Goal: Task Accomplishment & Management: Use online tool/utility

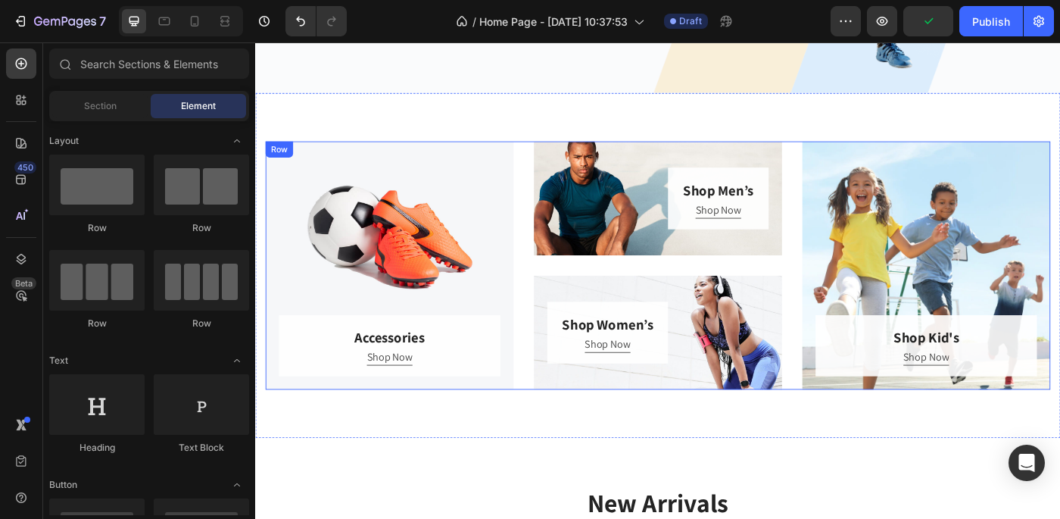
scroll to position [456, 0]
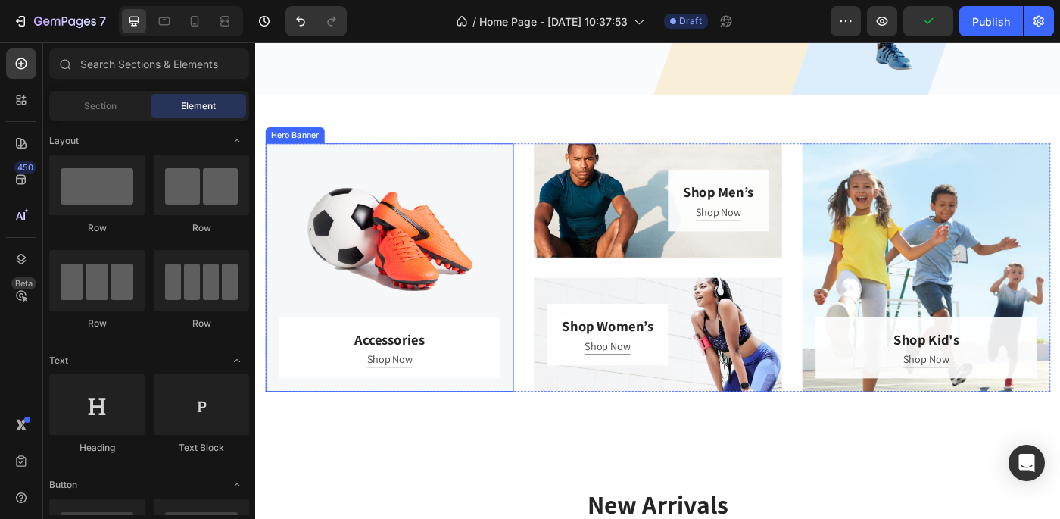
click at [476, 200] on div "Overlay" at bounding box center [407, 297] width 280 height 280
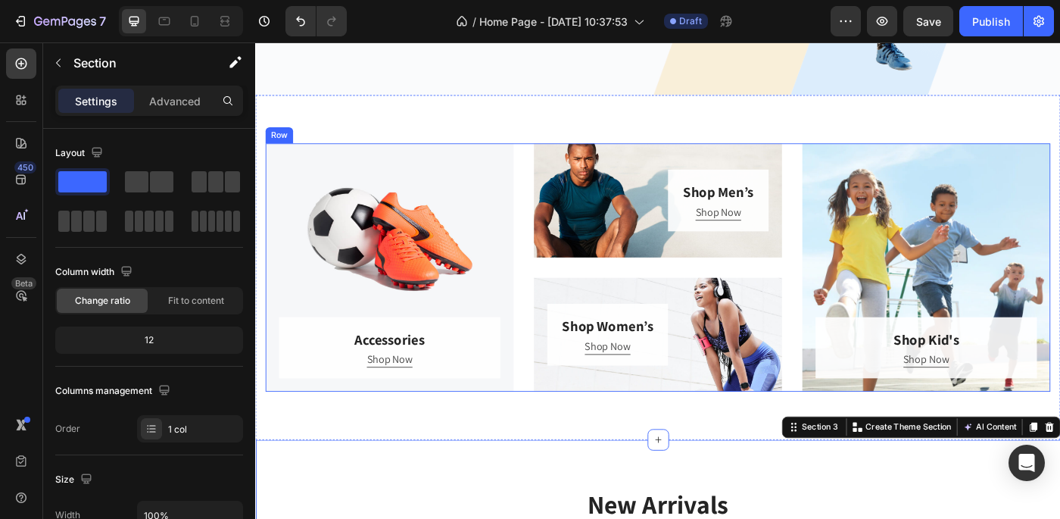
click at [554, 191] on div "Accessories Heading Shop Now Button Row Hero Banner Shop Men’s Heading Shop Now…" at bounding box center [710, 297] width 886 height 280
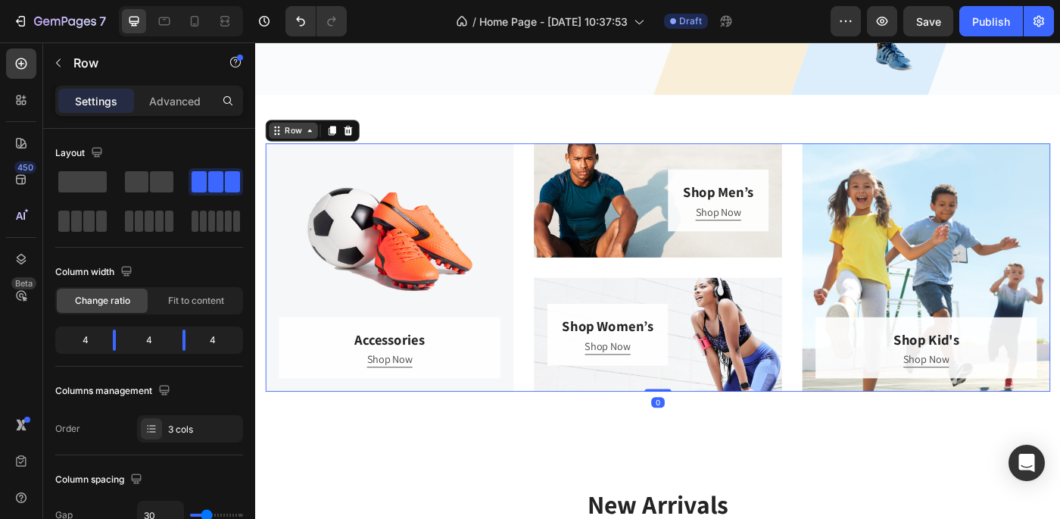
click at [293, 147] on div "Row" at bounding box center [298, 143] width 25 height 14
click at [347, 140] on icon at bounding box center [342, 142] width 12 height 12
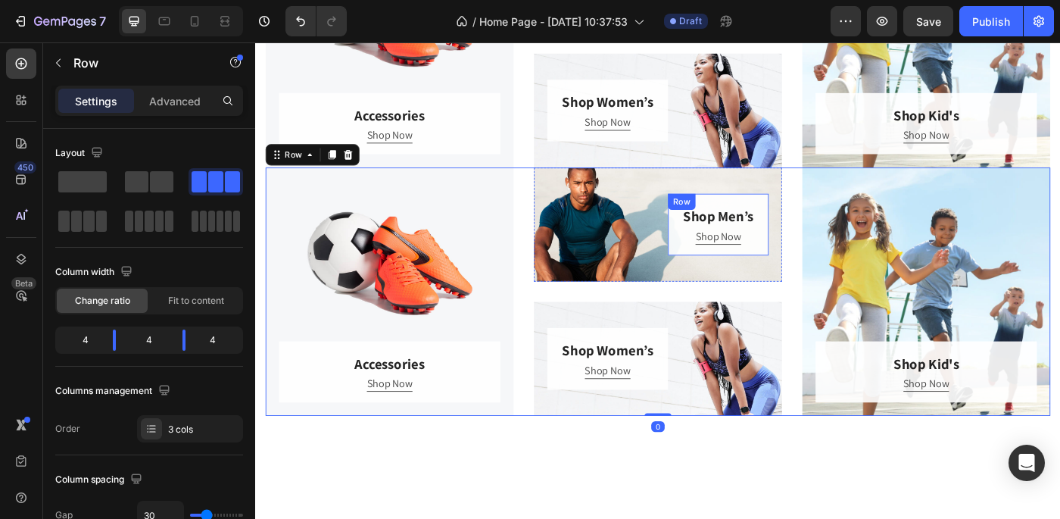
scroll to position [703, 0]
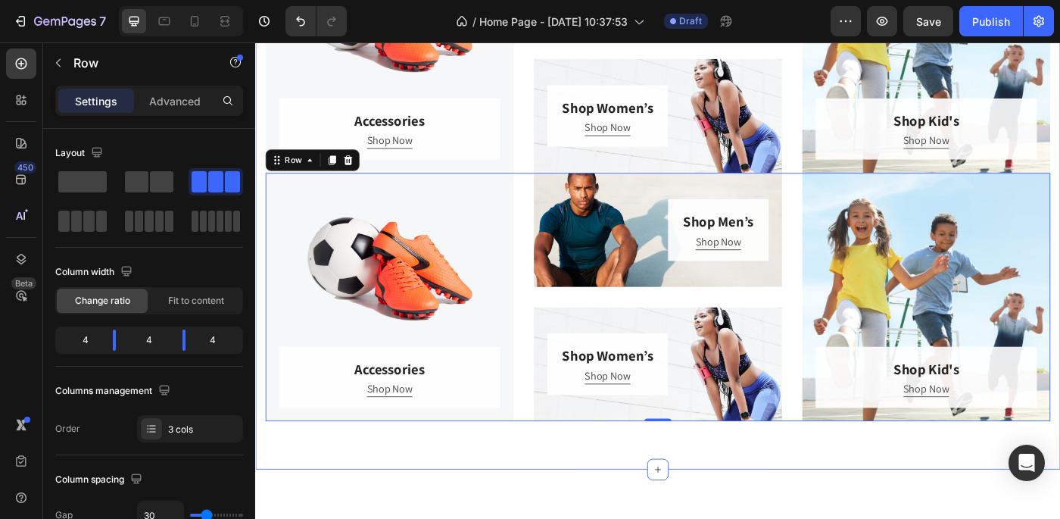
click at [595, 510] on div "Accessories Heading Shop Now Button Row Hero Banner Shop Men’s Heading Shop Now…" at bounding box center [709, 190] width 909 height 670
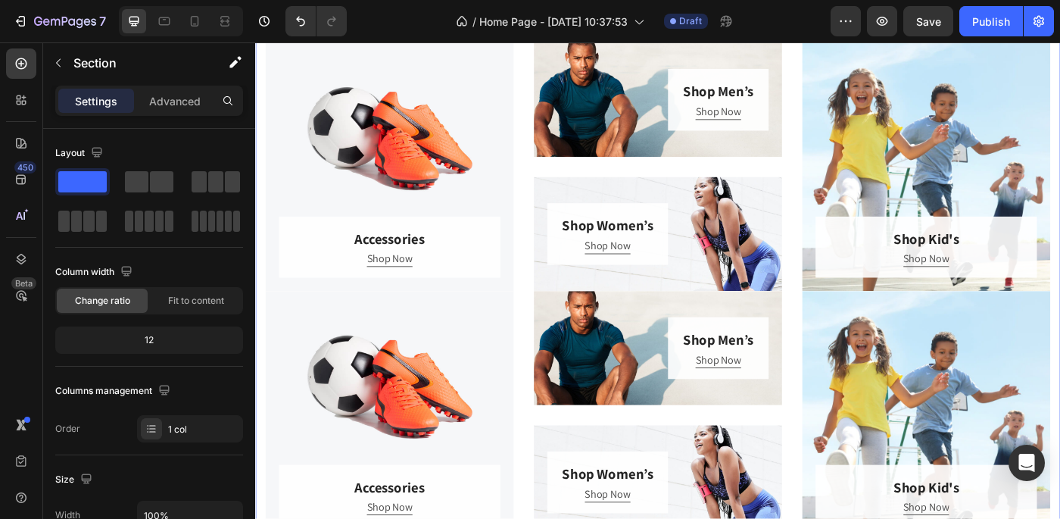
scroll to position [568, 0]
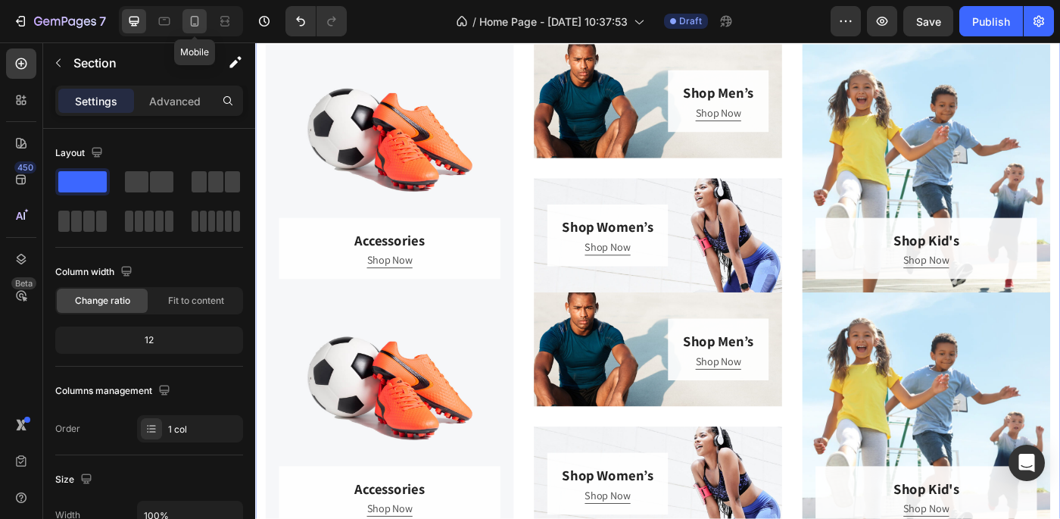
click at [198, 17] on icon at bounding box center [195, 21] width 8 height 11
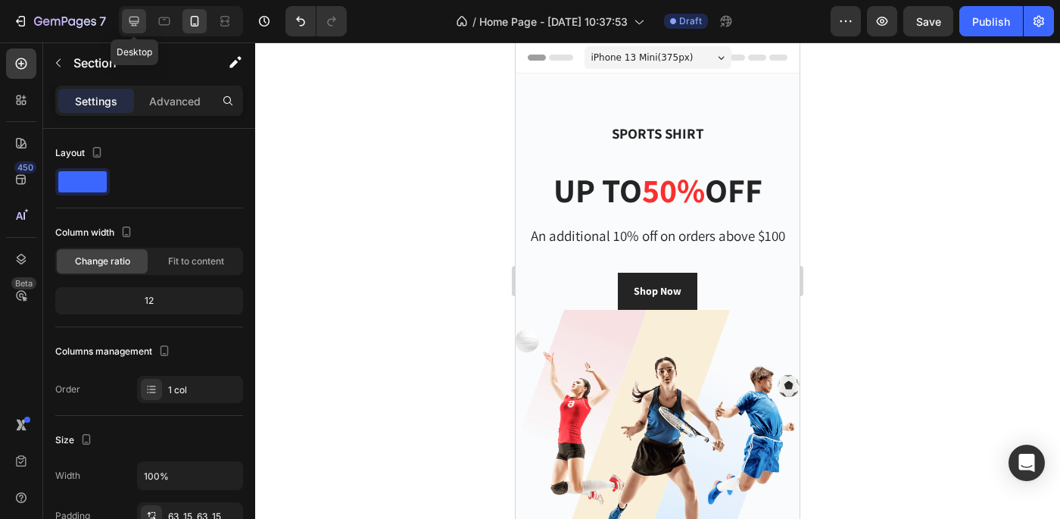
click at [142, 23] on icon at bounding box center [133, 21] width 15 height 15
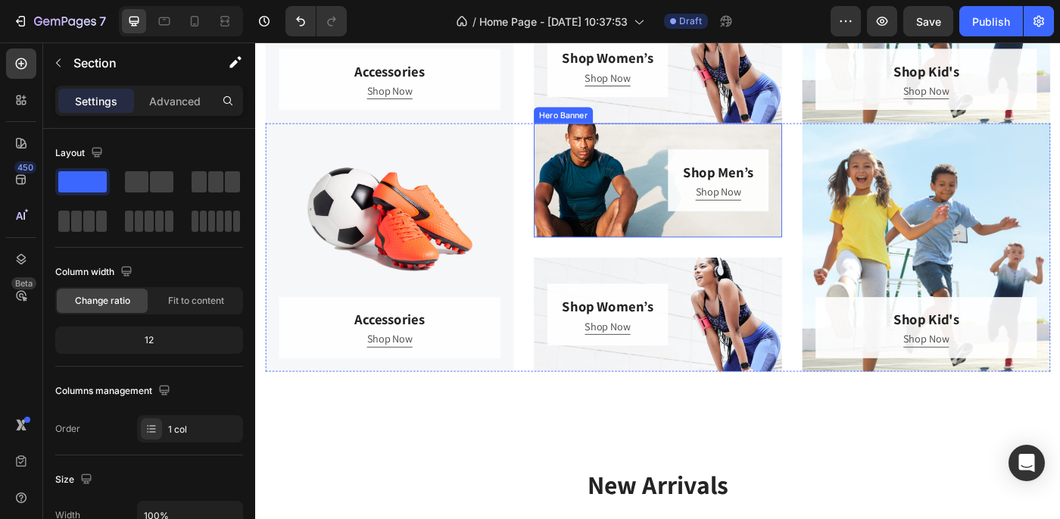
scroll to position [758, 0]
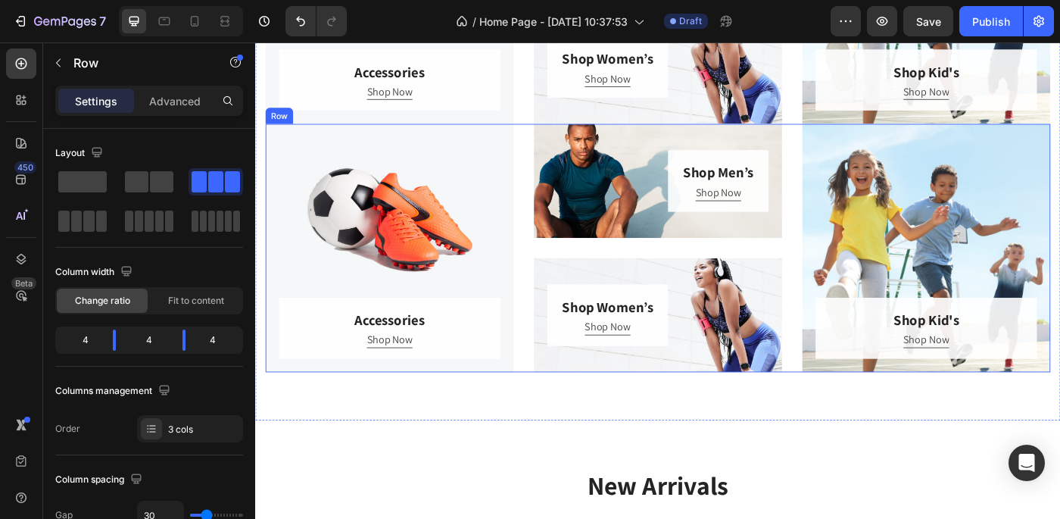
click at [554, 187] on div "Accessories Heading Shop Now Button Row Hero Banner Shop Men’s Heading Shop Now…" at bounding box center [710, 275] width 886 height 280
click at [360, 123] on icon at bounding box center [360, 120] width 10 height 11
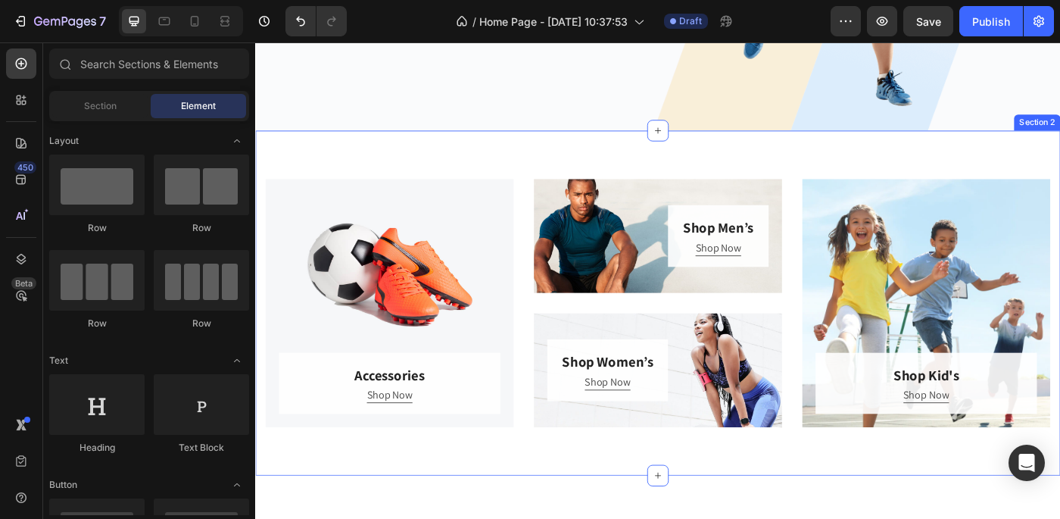
scroll to position [417, 0]
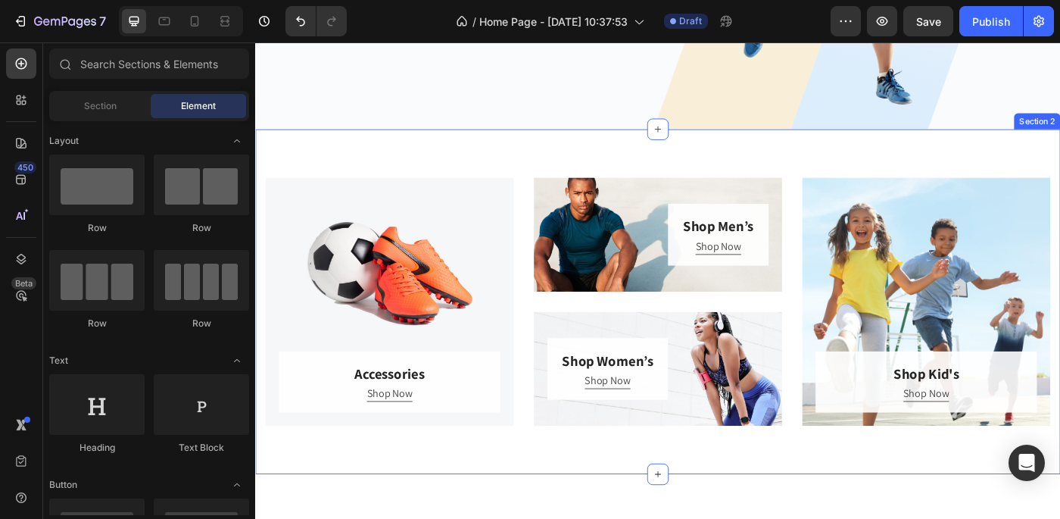
click at [457, 168] on div "Accessories Heading Shop Now Button Row Hero Banner Shop Men’s Heading Shop Now…" at bounding box center [709, 335] width 909 height 389
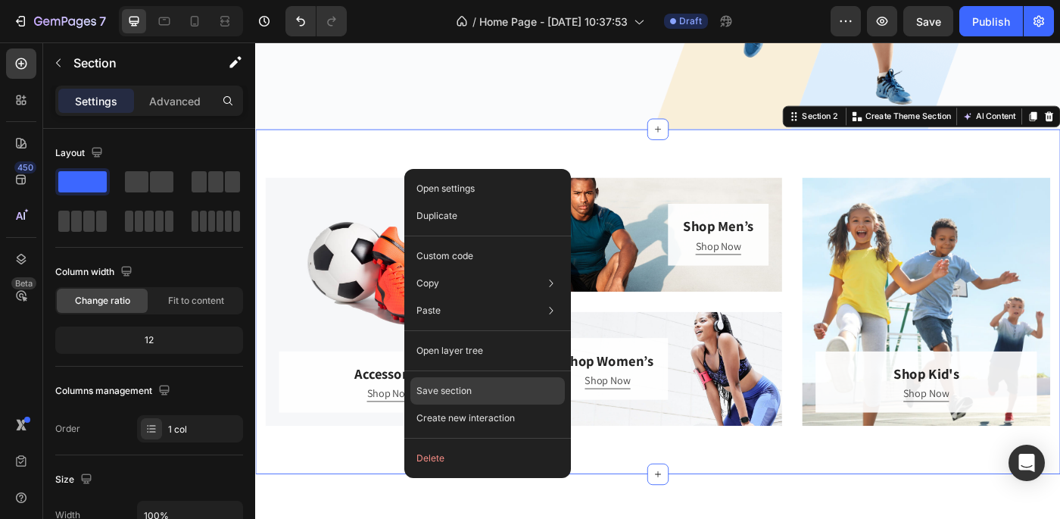
click at [501, 395] on div "Save section" at bounding box center [488, 390] width 155 height 27
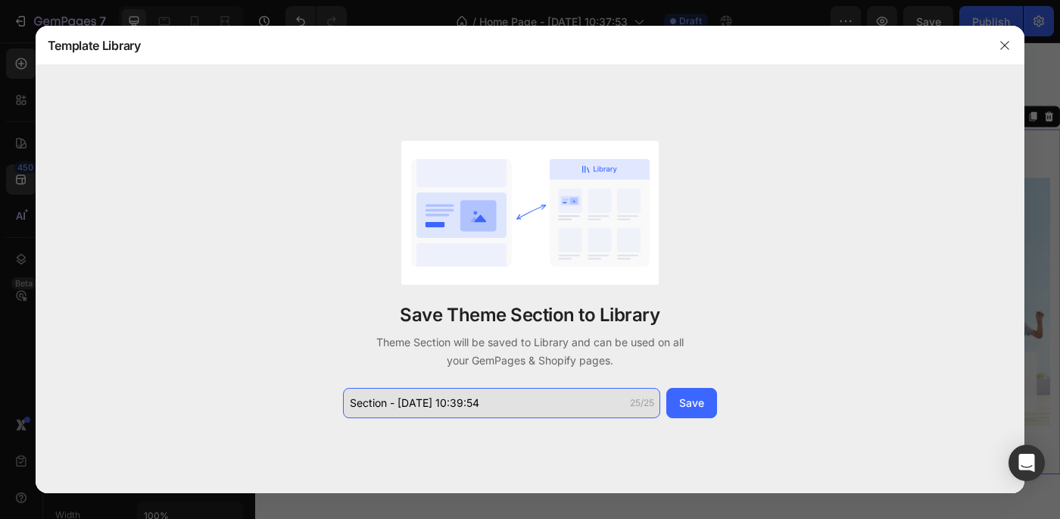
click at [460, 404] on input "Section - Sep 27 10:39:54" at bounding box center [501, 403] width 317 height 30
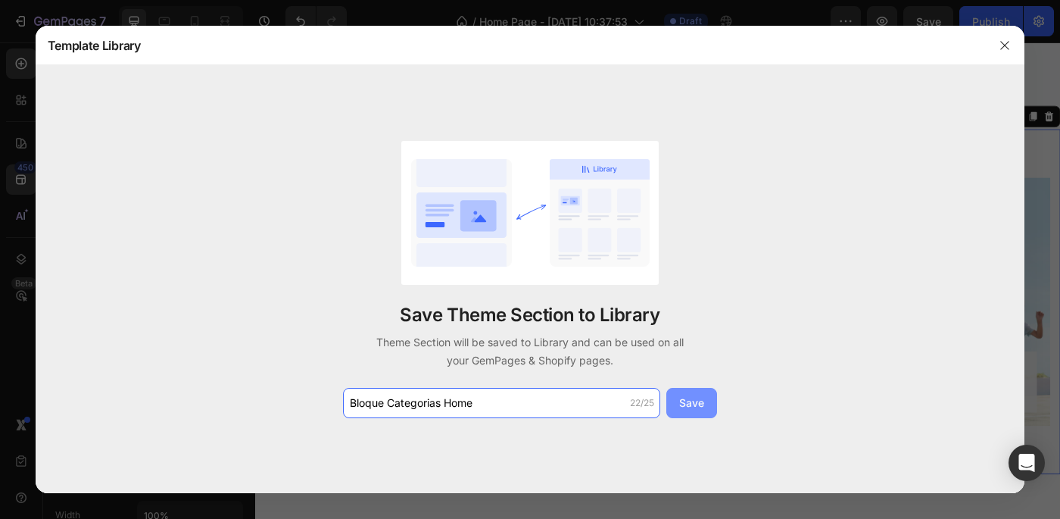
type input "Bloque Categorias Home"
click at [695, 406] on div "Save" at bounding box center [691, 403] width 25 height 16
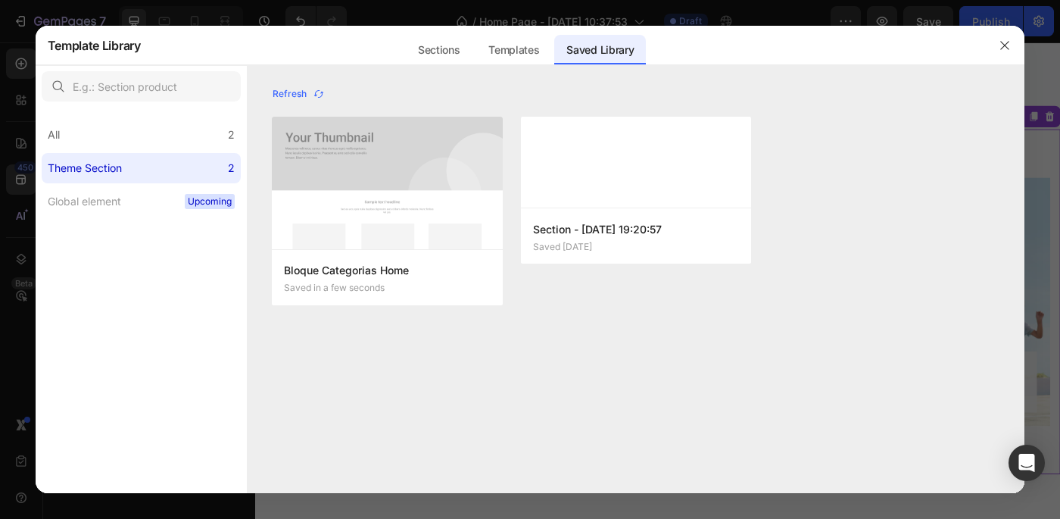
drag, startPoint x: 1004, startPoint y: 48, endPoint x: 843, endPoint y: 94, distance: 167.8
click at [843, 94] on div "Template Library Sections Templates Existing pages Saved Library Templates Save…" at bounding box center [531, 259] width 990 height 467
click at [433, 56] on div "Sections" at bounding box center [439, 50] width 66 height 30
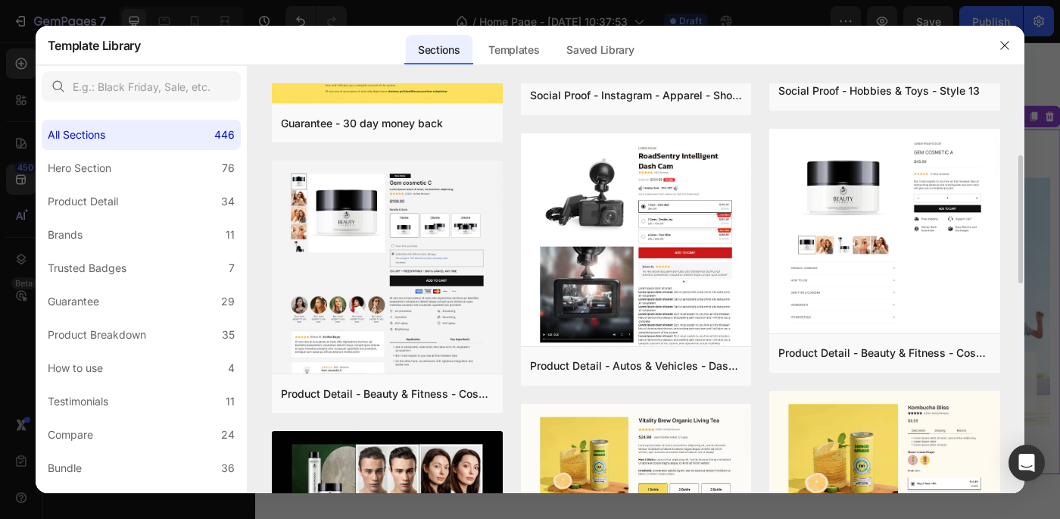
scroll to position [264, 0]
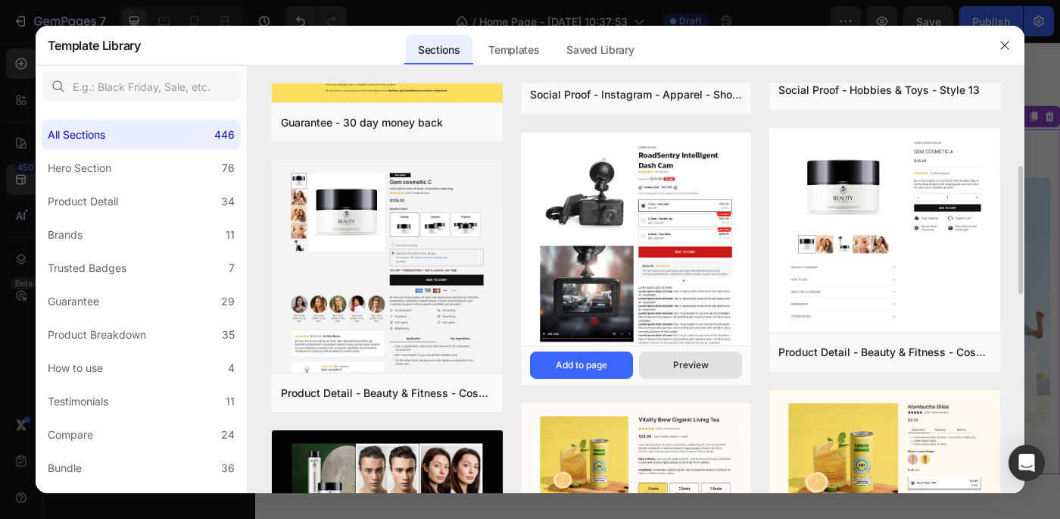
click at [673, 370] on button "Preview" at bounding box center [690, 364] width 103 height 27
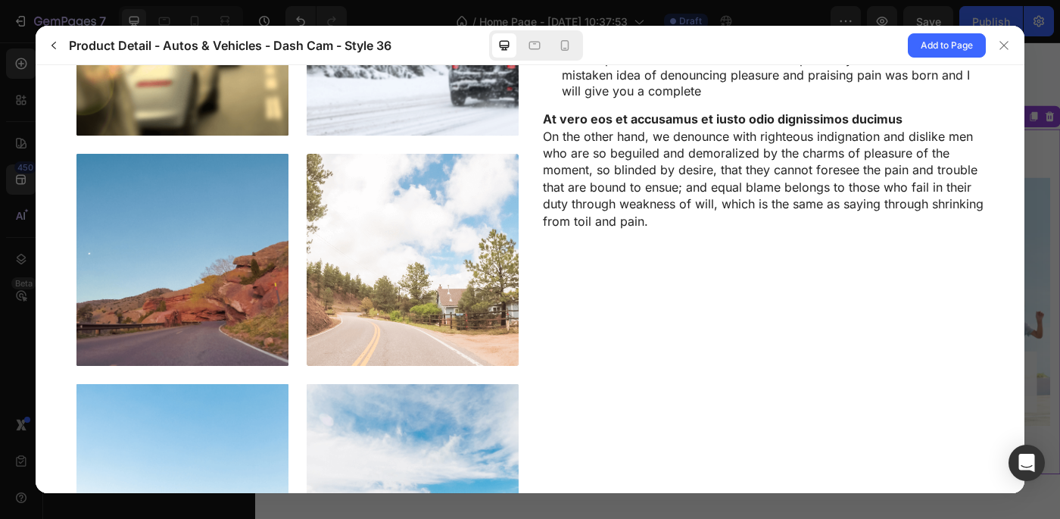
scroll to position [1524, 0]
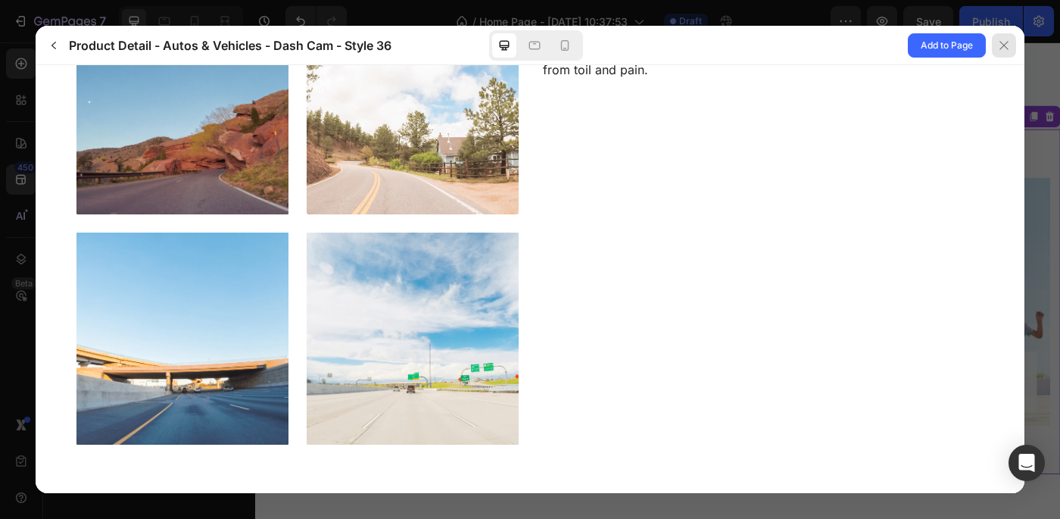
click at [1000, 44] on icon at bounding box center [1004, 45] width 12 height 12
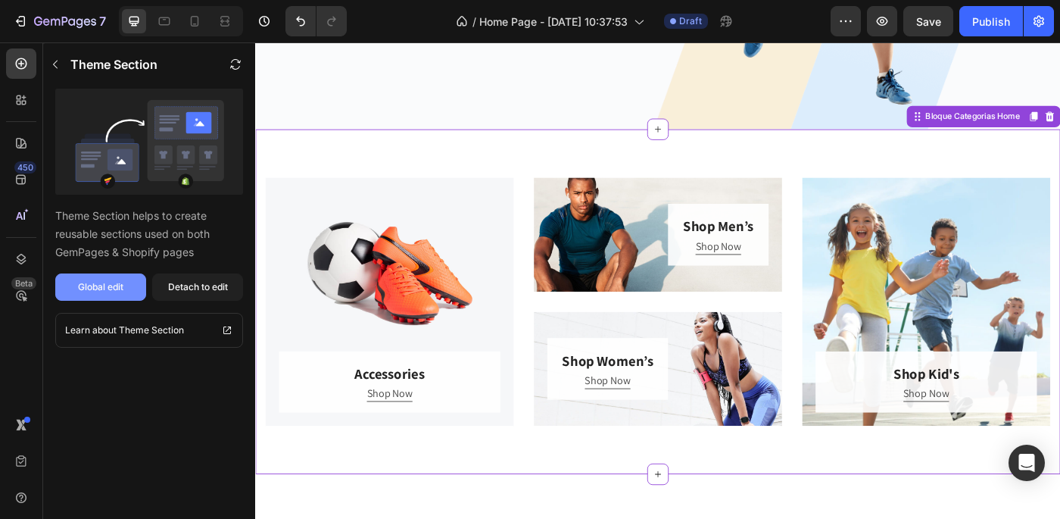
click at [109, 283] on div "Global edit" at bounding box center [100, 287] width 45 height 14
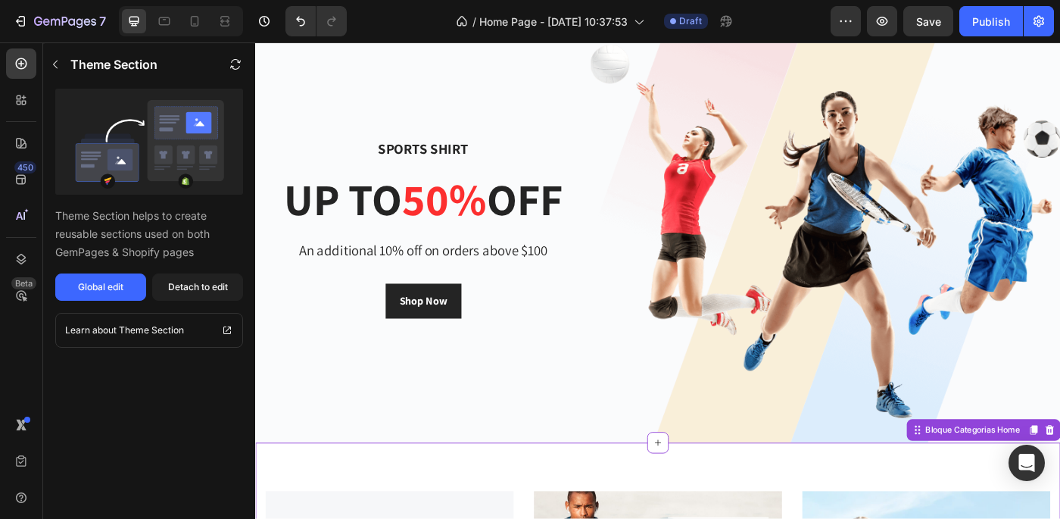
scroll to position [64, 0]
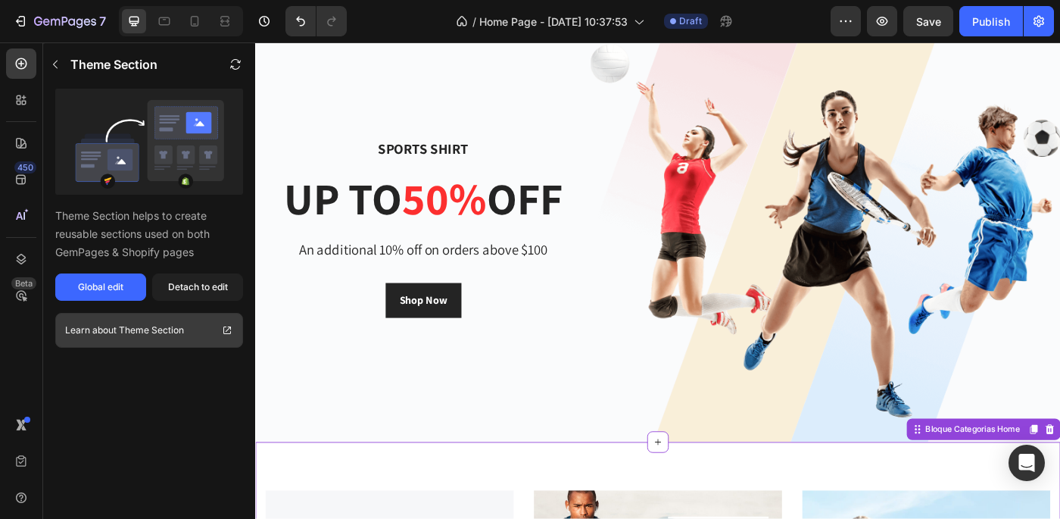
click at [178, 328] on p "Theme Section" at bounding box center [151, 330] width 65 height 15
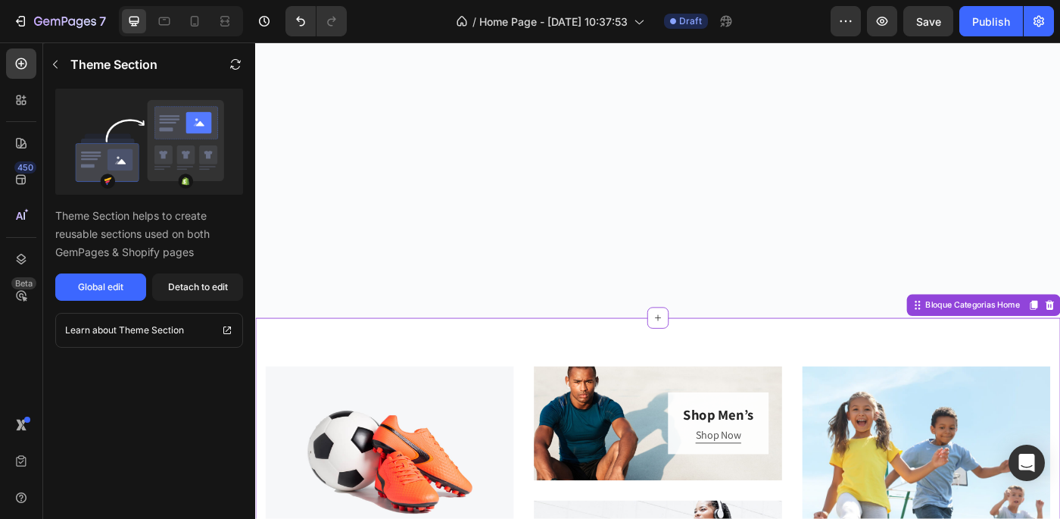
scroll to position [524, 0]
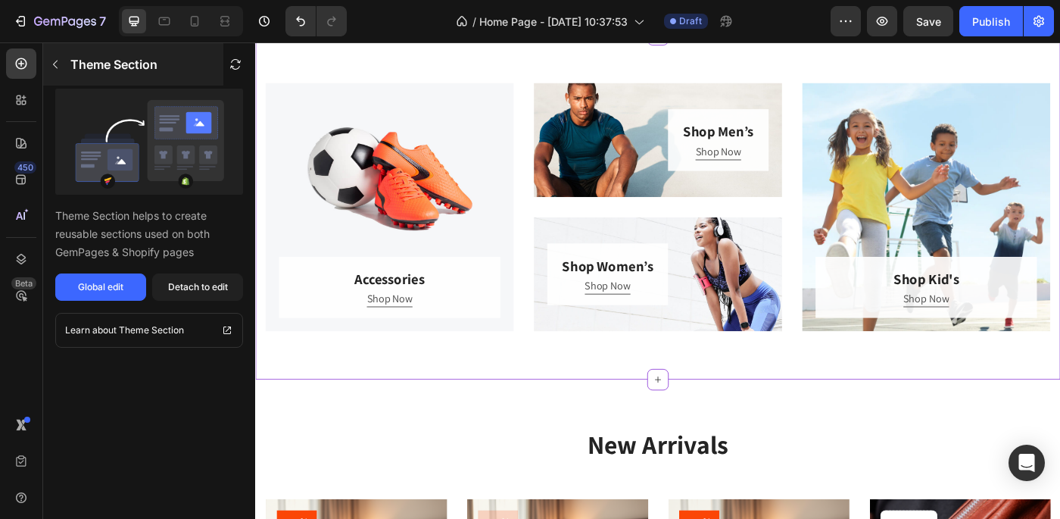
click at [56, 67] on icon "button" at bounding box center [55, 65] width 5 height 8
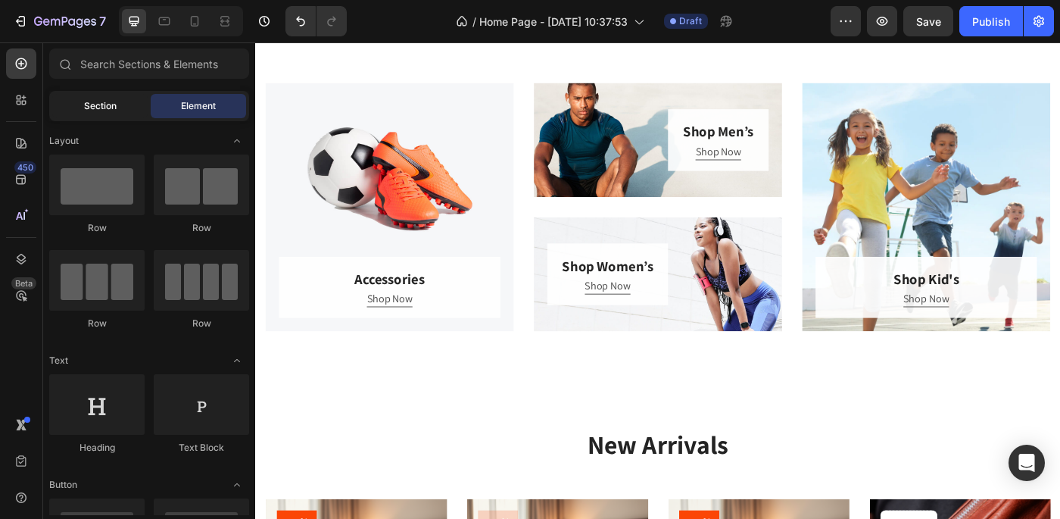
click at [87, 104] on span "Section" at bounding box center [100, 106] width 33 height 14
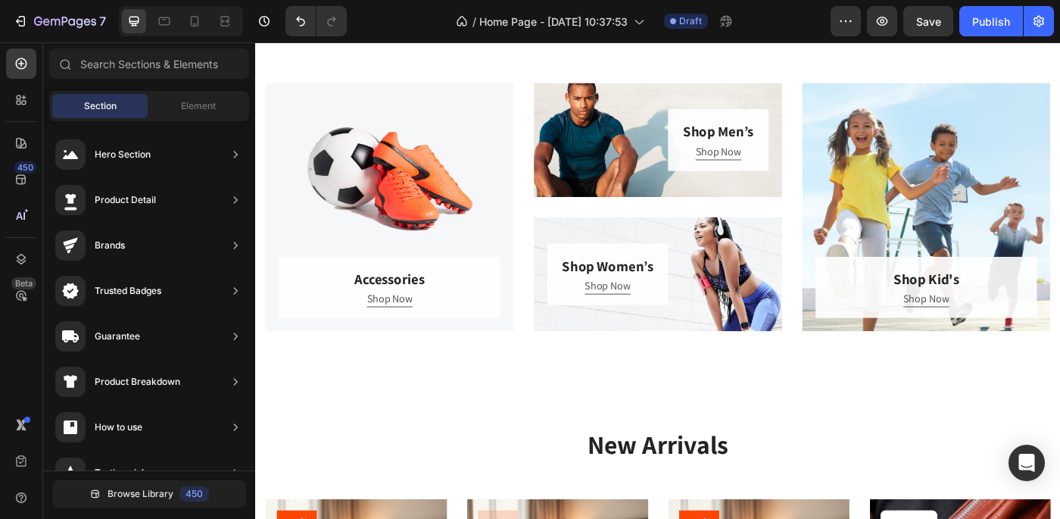
scroll to position [165, 0]
click at [26, 68] on icon at bounding box center [21, 63] width 15 height 15
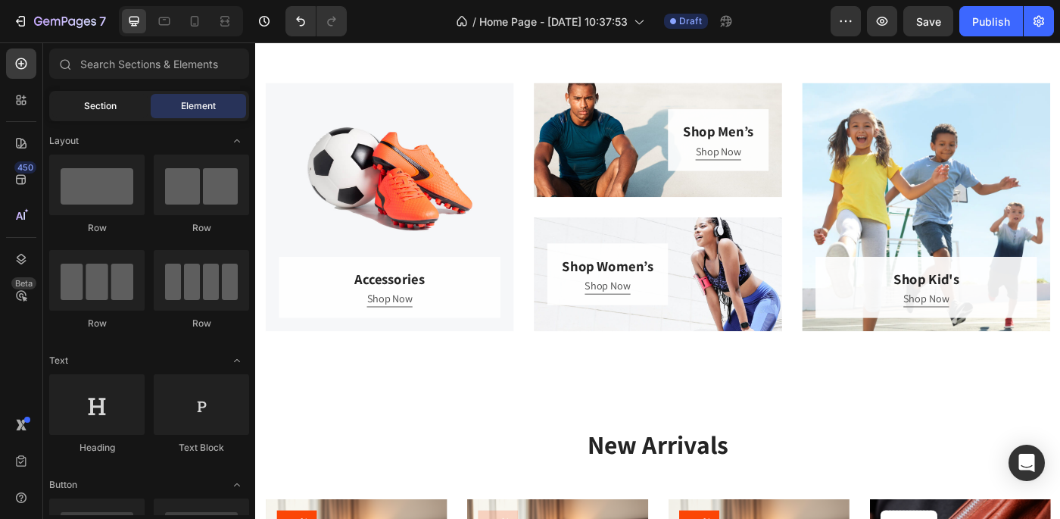
click at [96, 111] on span "Section" at bounding box center [100, 106] width 33 height 14
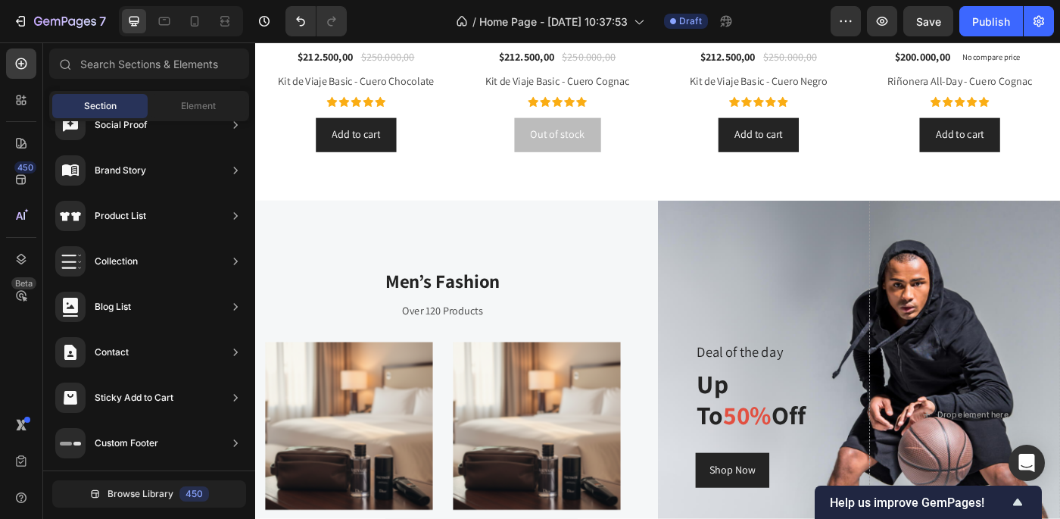
scroll to position [1378, 0]
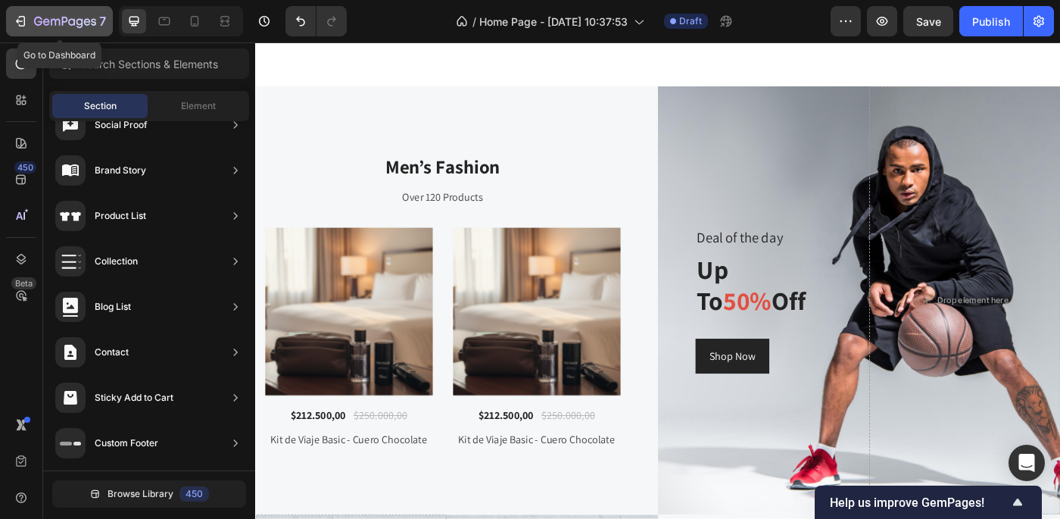
click at [17, 19] on icon "button" at bounding box center [20, 21] width 15 height 15
